Goal: Communication & Community: Answer question/provide support

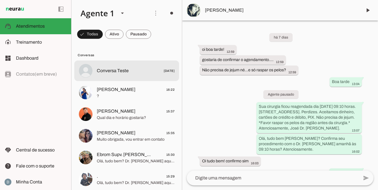
scroll to position [140, 0]
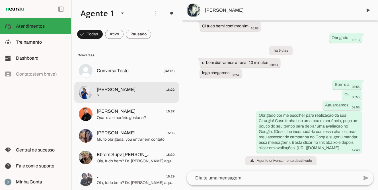
click at [146, 87] on span "[PERSON_NAME] 16:22" at bounding box center [136, 89] width 78 height 7
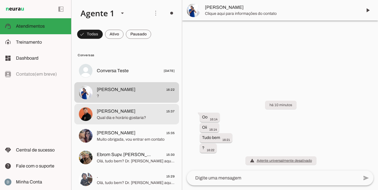
click at [134, 114] on span "[PERSON_NAME] 15:37" at bounding box center [136, 111] width 78 height 7
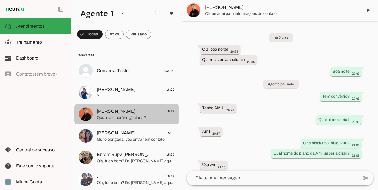
scroll to position [746, 0]
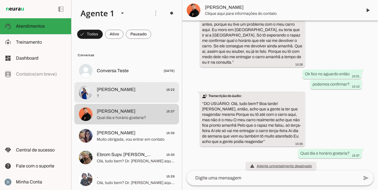
click at [135, 93] on span "?" at bounding box center [136, 96] width 78 height 6
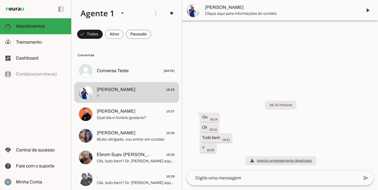
click at [212, 179] on textarea at bounding box center [273, 177] width 172 height 7
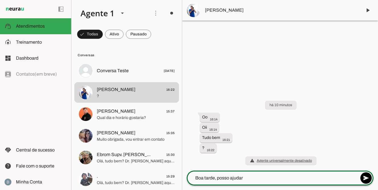
type textarea "Boa tarde, posso ajudar?"
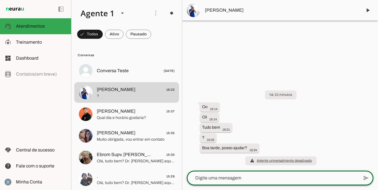
click at [275, 134] on div "há 10 minutos Oo 16:14 Oii 16:14 Tudo bem 16:21 ? 16:22 Boa tarde, posso ajudar…" at bounding box center [280, 124] width 196 height 93
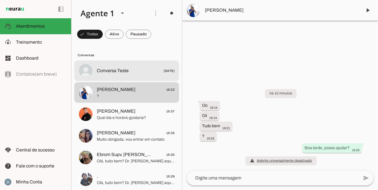
click at [122, 69] on span "Conversa Teste" at bounding box center [113, 70] width 32 height 7
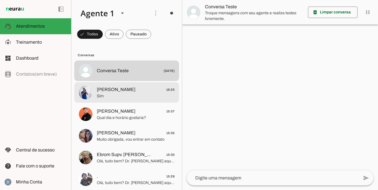
click at [134, 87] on span "[PERSON_NAME] 16:25" at bounding box center [136, 89] width 78 height 7
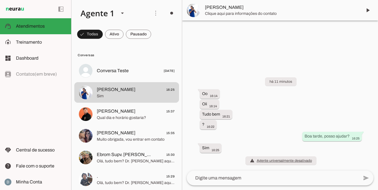
click at [224, 177] on textarea at bounding box center [273, 177] width 172 height 7
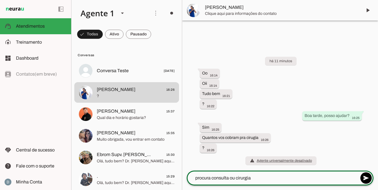
type textarea "procura consulta ou cirurgia?"
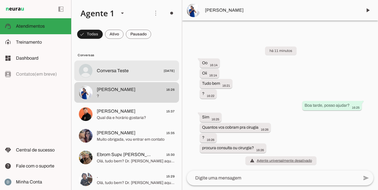
click at [107, 71] on span "Conversa Teste" at bounding box center [113, 70] width 32 height 7
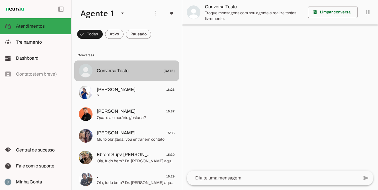
click at [140, 69] on span "Conversa Teste [DATE]" at bounding box center [136, 70] width 78 height 7
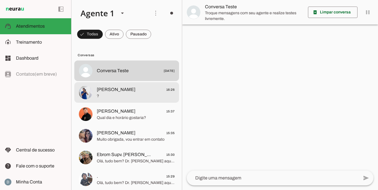
click at [131, 91] on span "[PERSON_NAME] 16:26" at bounding box center [136, 89] width 78 height 7
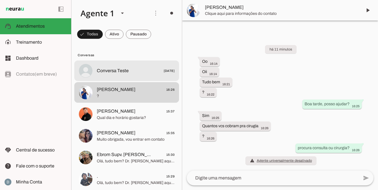
click at [134, 74] on span "Conversa Teste [DATE]" at bounding box center [136, 70] width 78 height 7
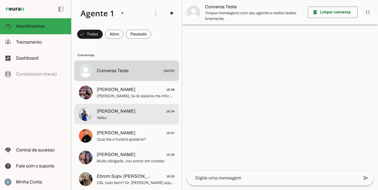
click at [147, 115] on span "Valeu" at bounding box center [136, 118] width 78 height 6
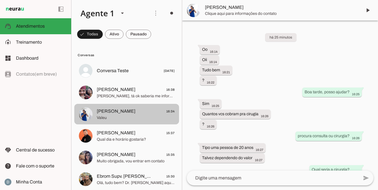
scroll to position [113, 0]
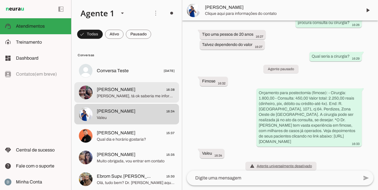
click at [150, 94] on span "[PERSON_NAME], tá ok saberia me informar se ele tem horário para o dia 13 e ou …" at bounding box center [136, 96] width 78 height 6
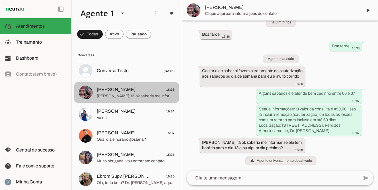
scroll to position [15, 0]
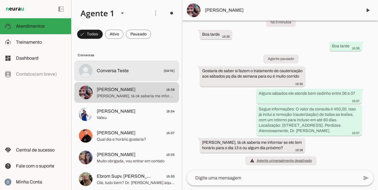
click at [140, 68] on span "Conversa Teste [DATE]" at bounding box center [136, 70] width 78 height 7
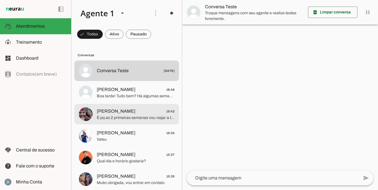
click at [150, 109] on span "[PERSON_NAME] 16:42" at bounding box center [136, 111] width 78 height 7
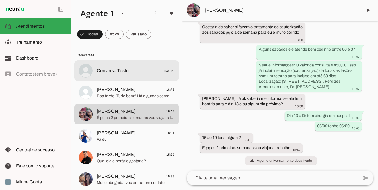
click at [136, 70] on span "Conversa Teste [DATE]" at bounding box center [136, 70] width 78 height 7
